Goal: Complete application form

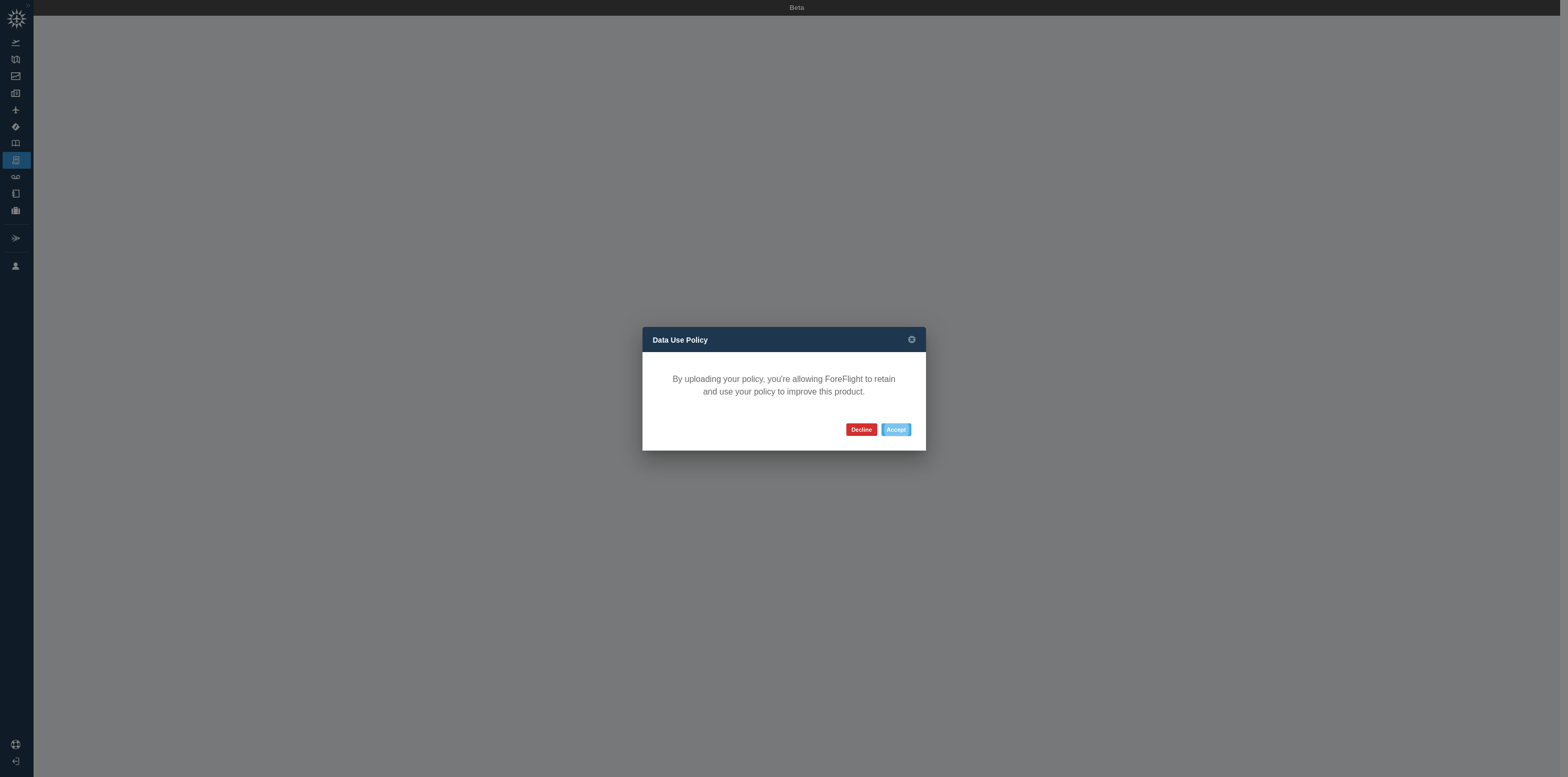
click at [889, 430] on button "Accept" at bounding box center [897, 429] width 30 height 13
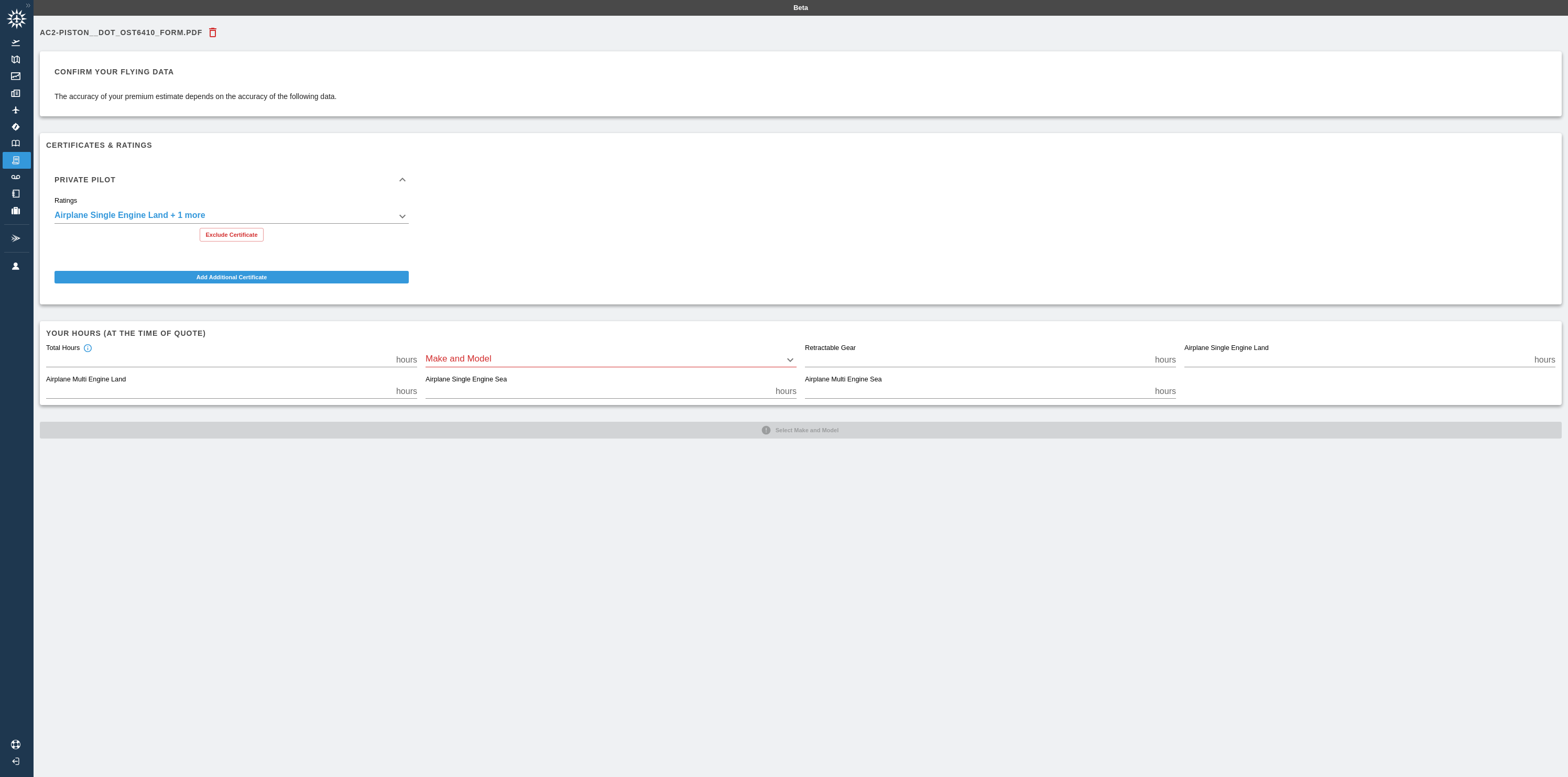
click at [454, 361] on body "**********" at bounding box center [784, 388] width 1568 height 777
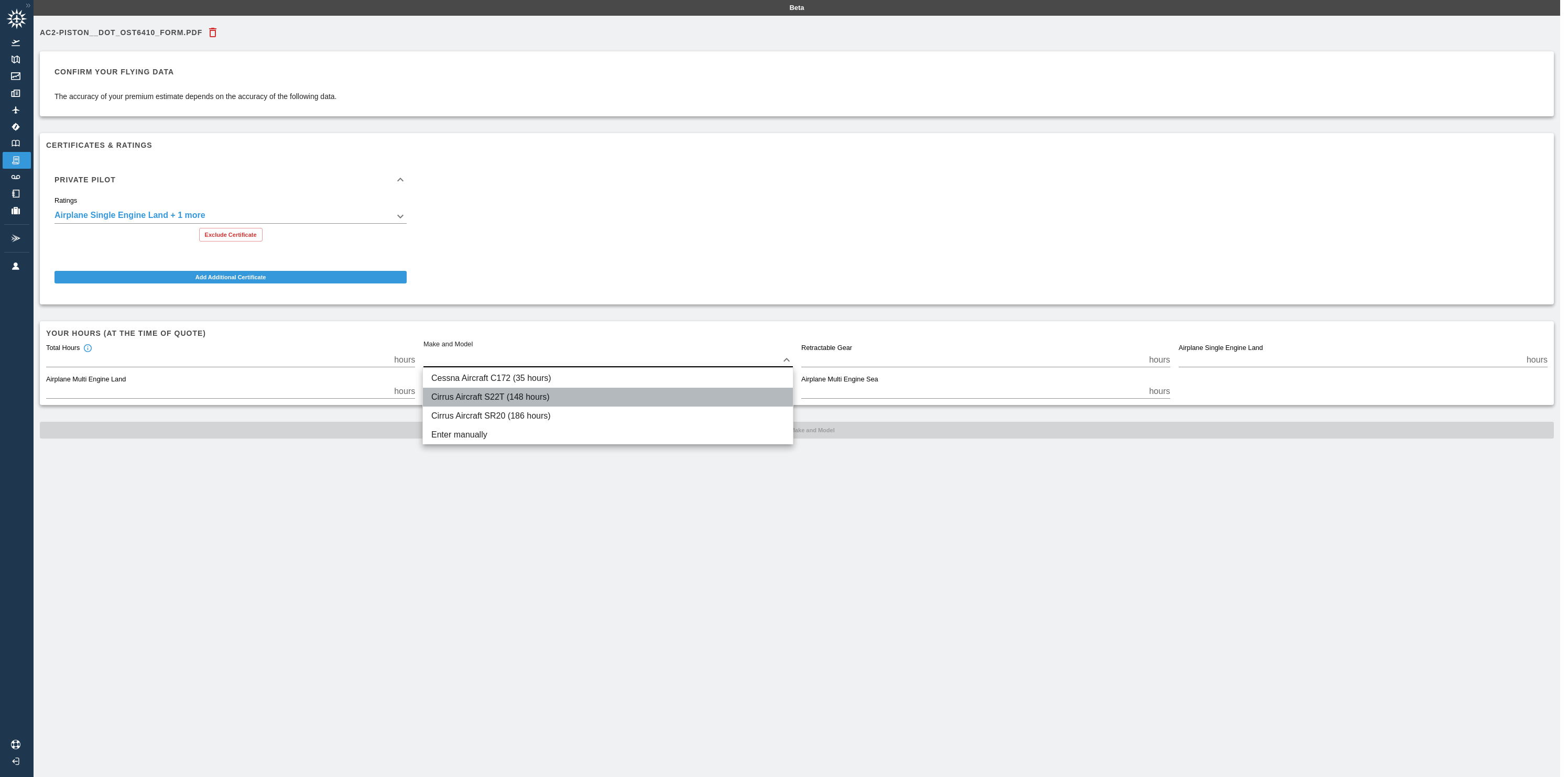
click at [464, 402] on li "Cirrus Aircraft S22T (148 hours)" at bounding box center [608, 396] width 370 height 19
type input "****"
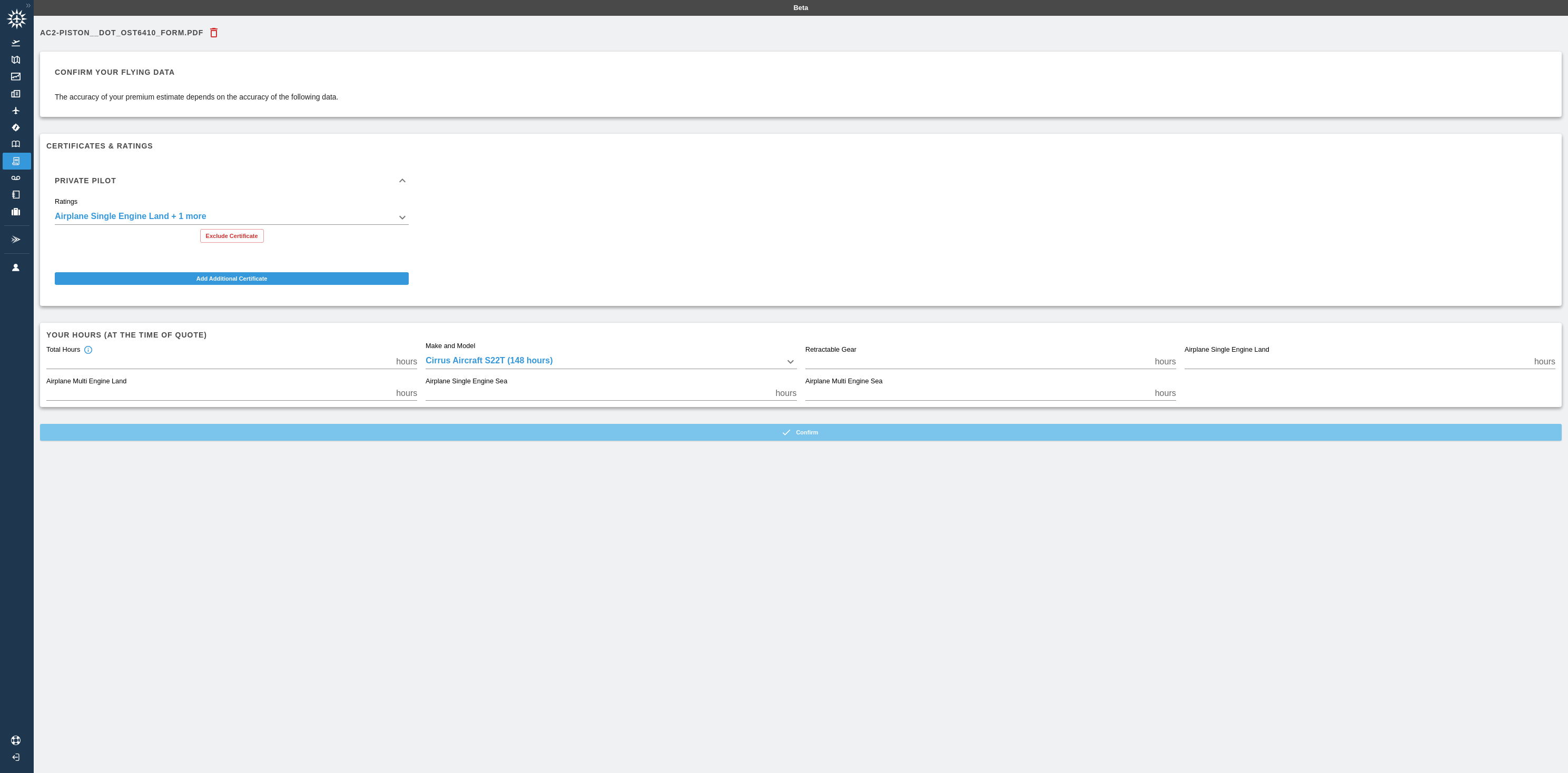
click at [715, 434] on button "Confirm" at bounding box center [801, 432] width 1521 height 17
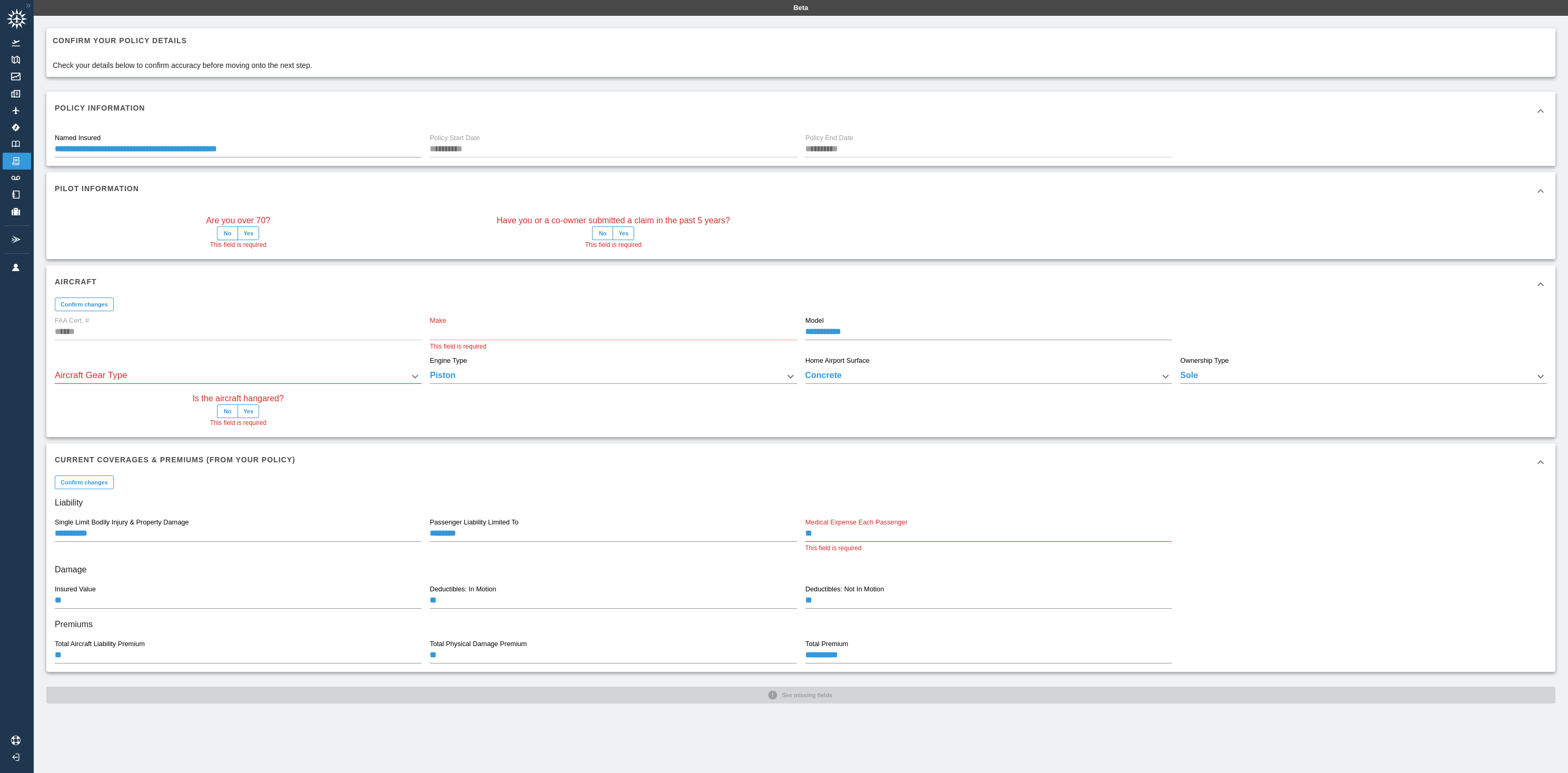
click at [232, 234] on button "No" at bounding box center [227, 233] width 21 height 14
click at [601, 232] on button "No" at bounding box center [602, 233] width 21 height 14
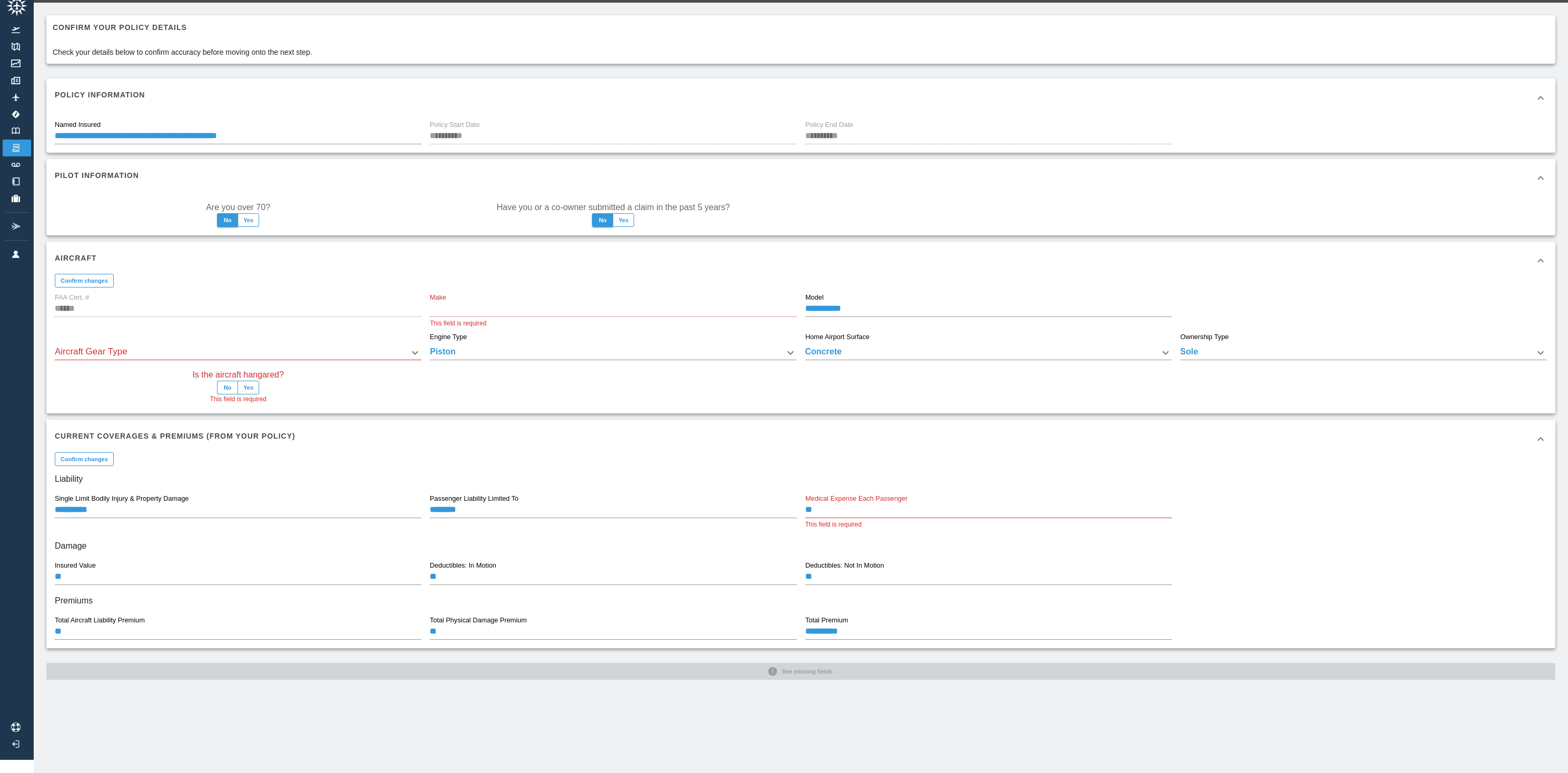
scroll to position [24, 0]
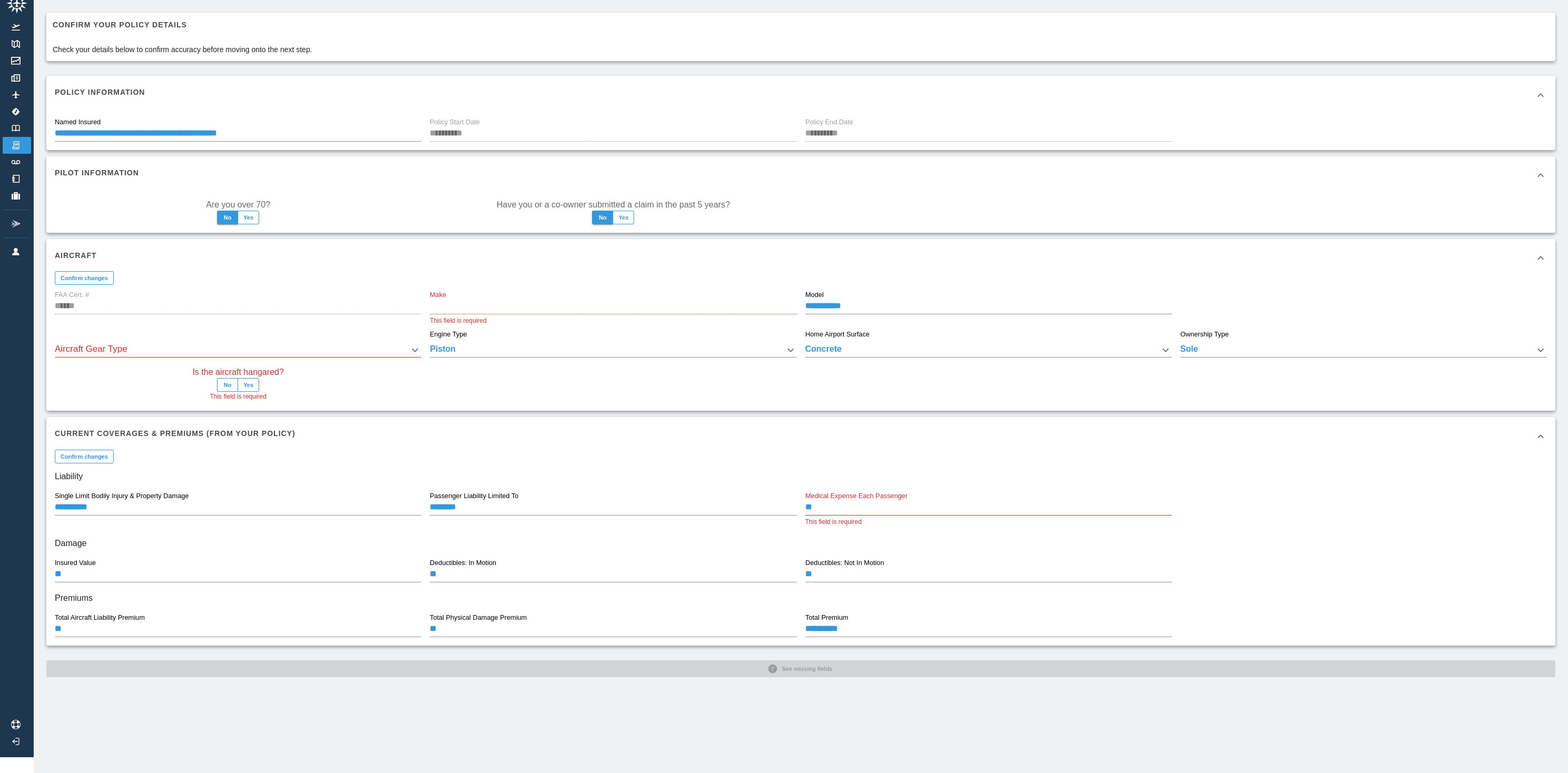
click at [87, 290] on label "FAA Cert. #" at bounding box center [72, 295] width 35 height 10
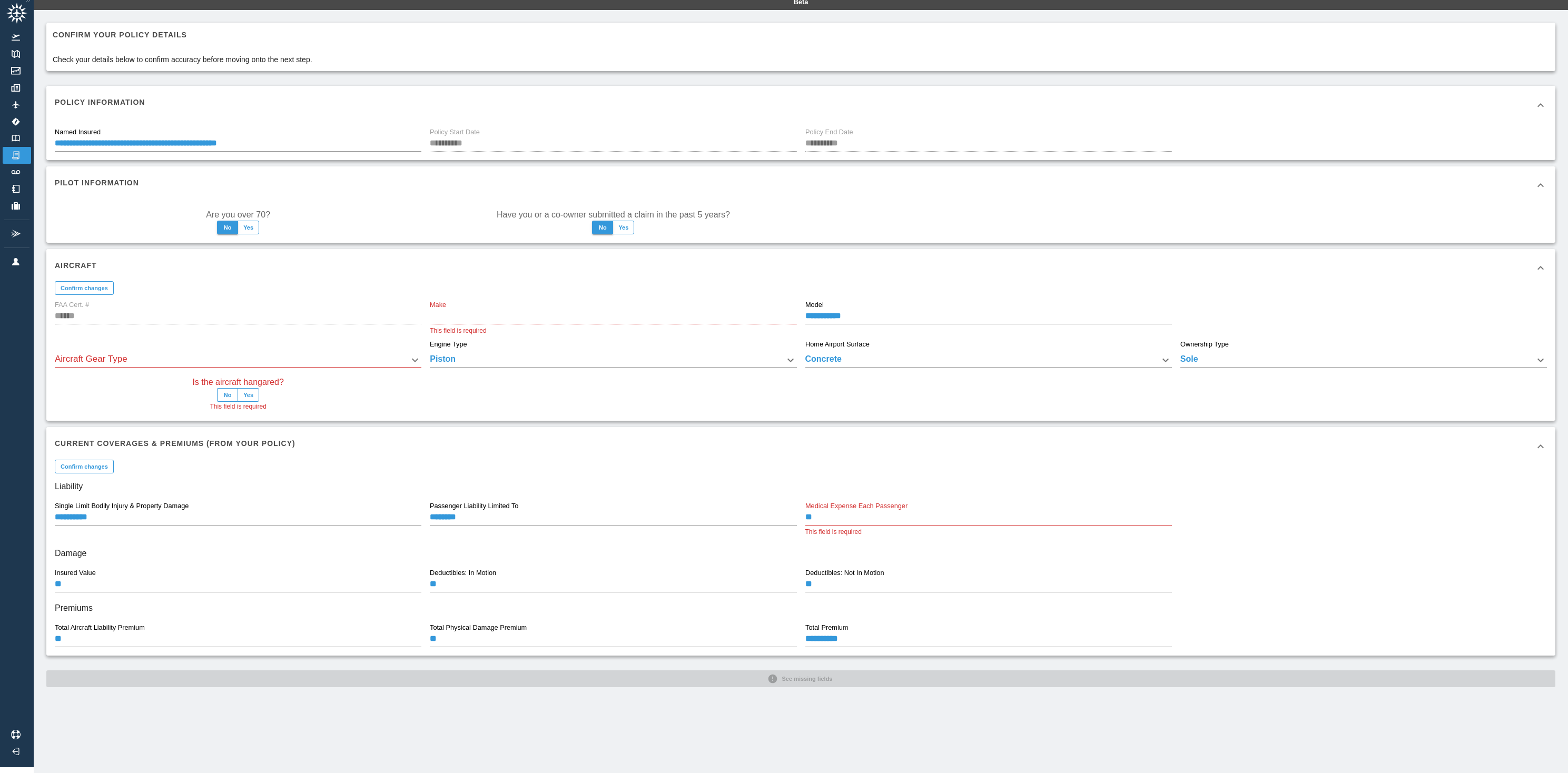
scroll to position [0, 0]
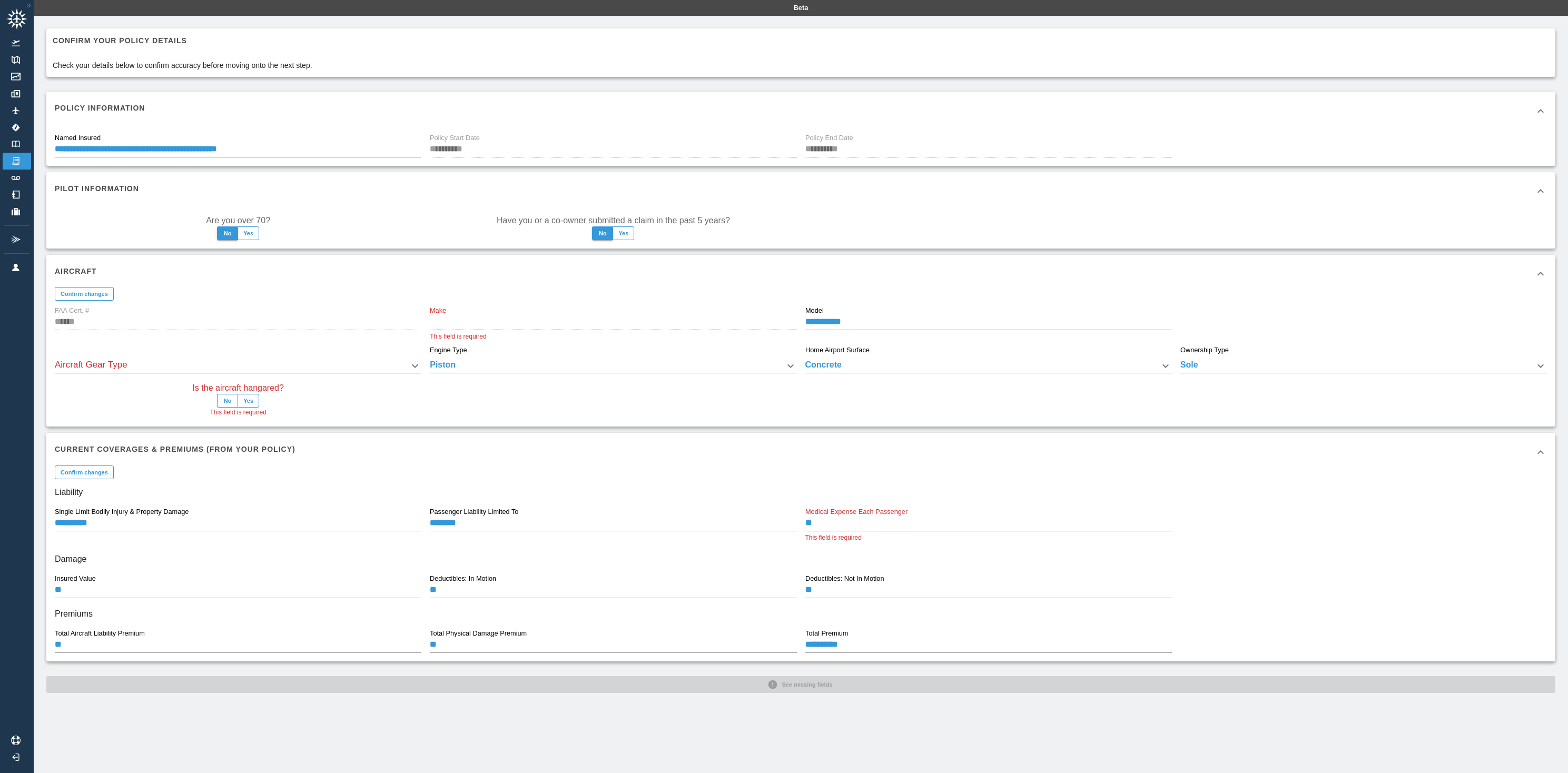
click at [1547, 270] on icon at bounding box center [1540, 274] width 13 height 13
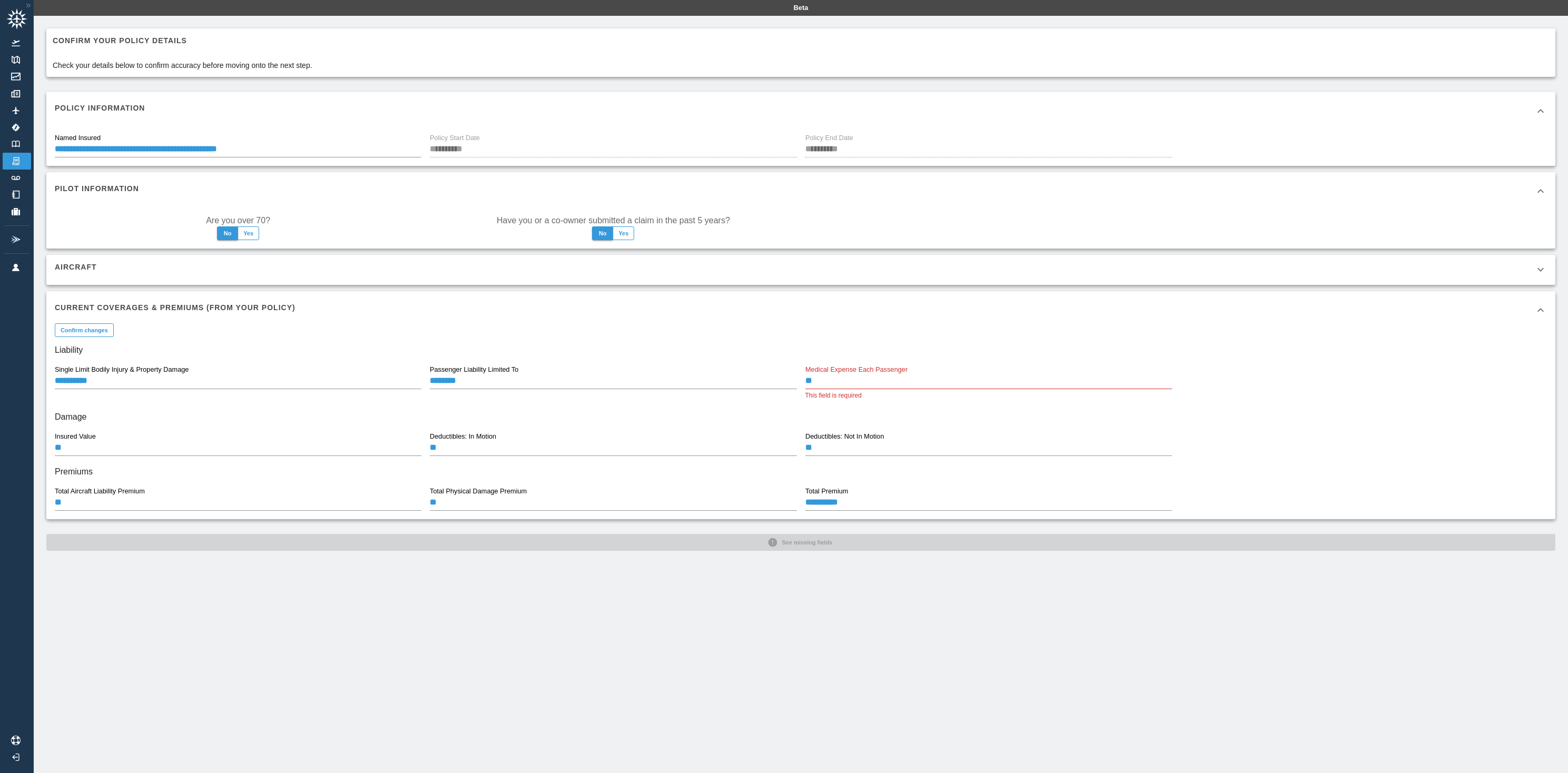
click at [1547, 268] on icon at bounding box center [1540, 269] width 13 height 13
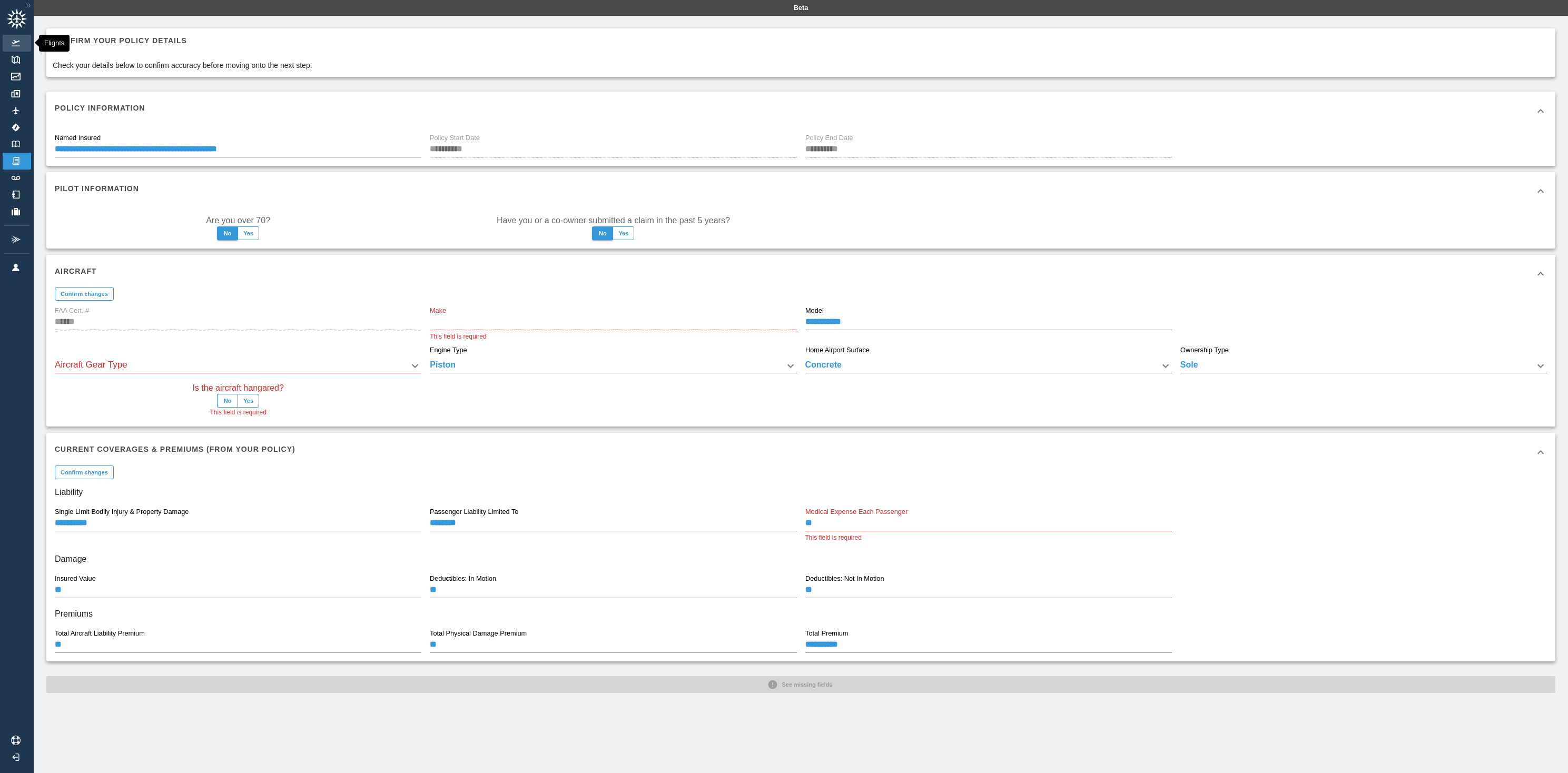
click at [17, 43] on img at bounding box center [15, 43] width 11 height 6
